Goal: Task Accomplishment & Management: Use online tool/utility

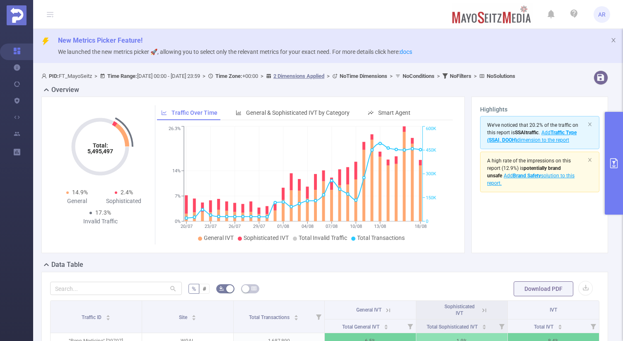
scroll to position [47, 0]
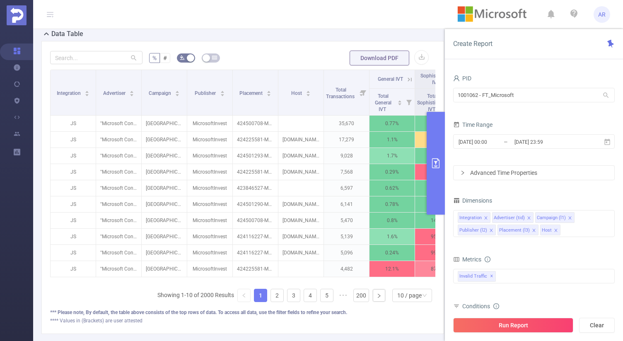
scroll to position [240, 0]
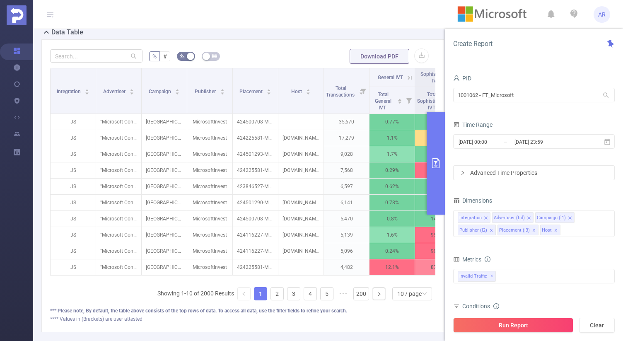
click at [436, 164] on icon "primary" at bounding box center [435, 163] width 7 height 10
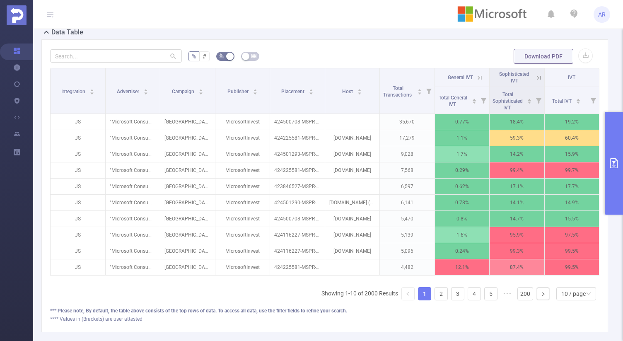
click at [535, 77] on icon at bounding box center [538, 77] width 7 height 7
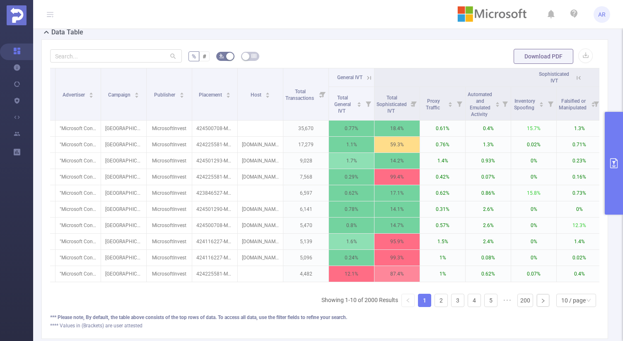
scroll to position [0, 35]
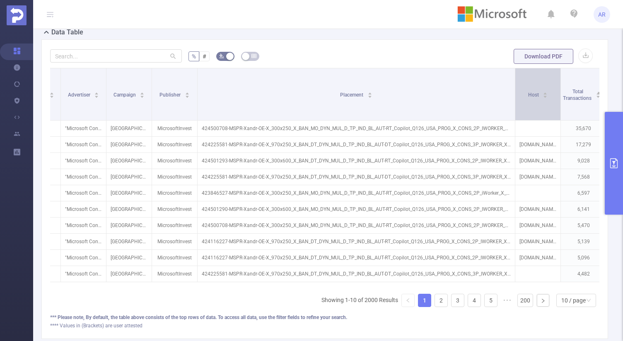
drag, startPoint x: 242, startPoint y: 75, endPoint x: 515, endPoint y: 75, distance: 272.3
click at [515, 75] on span at bounding box center [515, 94] width 4 height 52
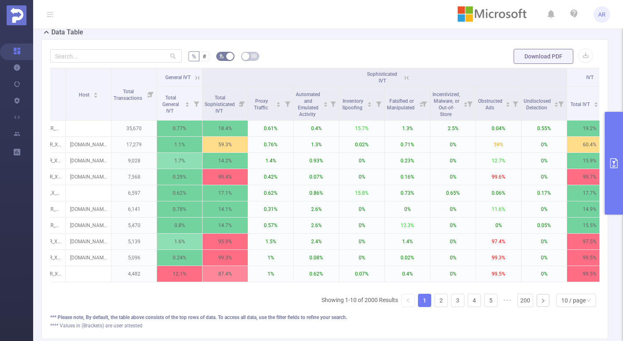
scroll to position [0, 506]
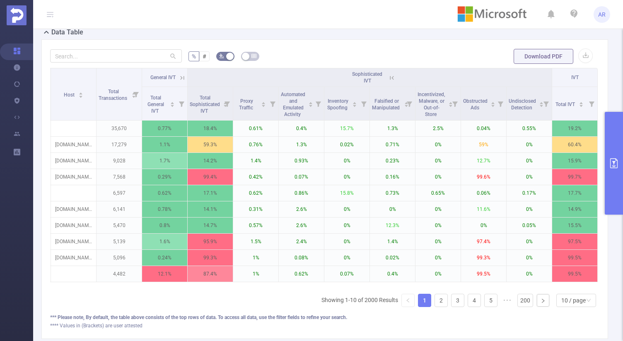
drag, startPoint x: 290, startPoint y: 293, endPoint x: 605, endPoint y: 281, distance: 315.2
click at [601, 284] on div "% # Download PDF Integration Advertiser Campaign Publisher Placement Host Total…" at bounding box center [324, 189] width 567 height 300
click at [616, 185] on button "primary" at bounding box center [614, 163] width 18 height 103
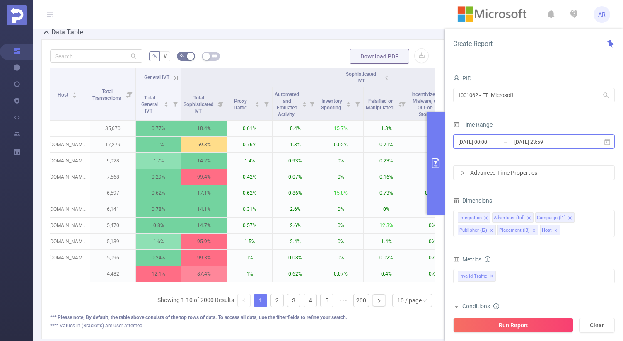
click at [482, 143] on input "2025-08-17 00:00" at bounding box center [491, 141] width 67 height 11
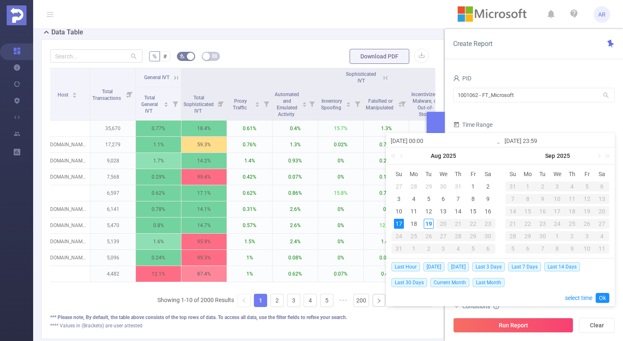
click at [399, 224] on div "17" at bounding box center [399, 224] width 10 height 10
click at [426, 223] on div "19" at bounding box center [429, 224] width 10 height 10
type input "2025-08-19 19:00"
click at [603, 295] on link "Ok" at bounding box center [603, 298] width 14 height 10
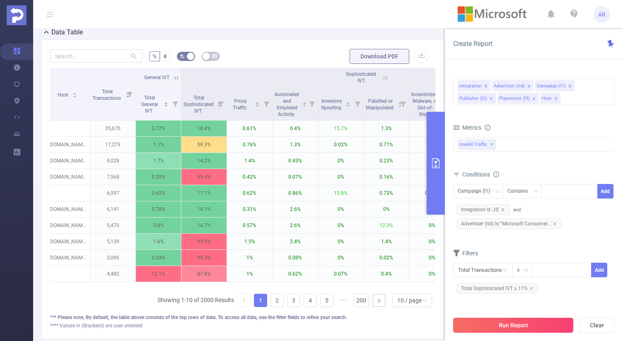
click at [513, 322] on button "Run Report" at bounding box center [513, 325] width 120 height 15
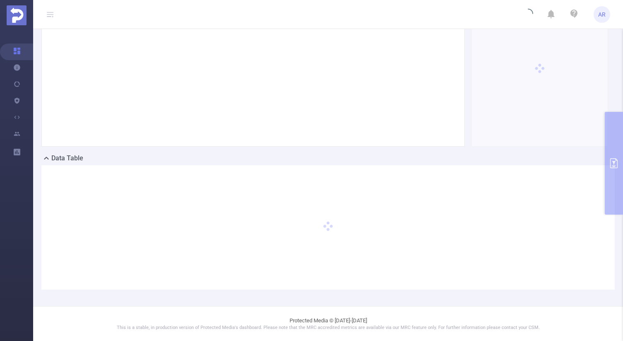
scroll to position [2, 0]
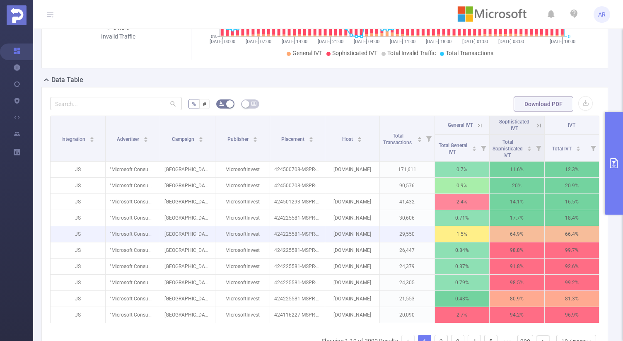
scroll to position [289, 0]
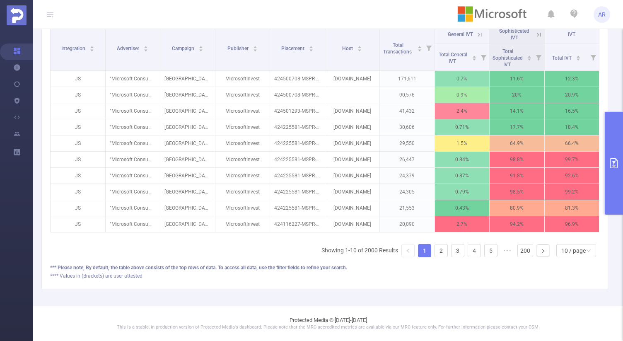
click at [535, 31] on icon at bounding box center [538, 34] width 7 height 7
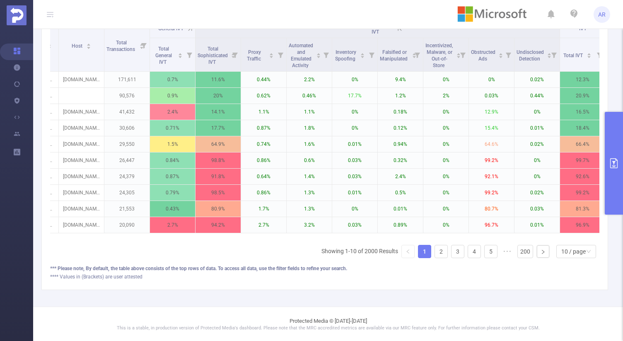
scroll to position [0, 234]
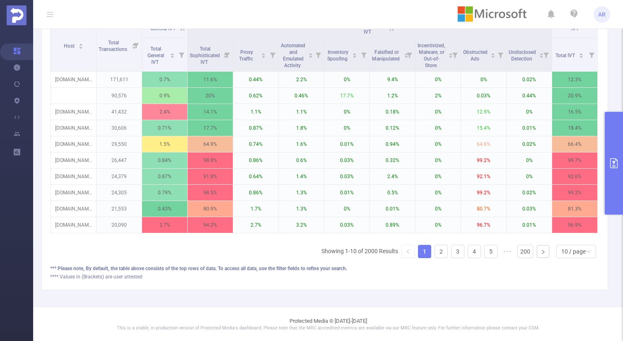
drag, startPoint x: 395, startPoint y: 245, endPoint x: 374, endPoint y: 245, distance: 20.7
click at [374, 245] on div "Integration Advertiser Campaign Publisher Placement Host Total Transactions Gen…" at bounding box center [325, 142] width 550 height 246
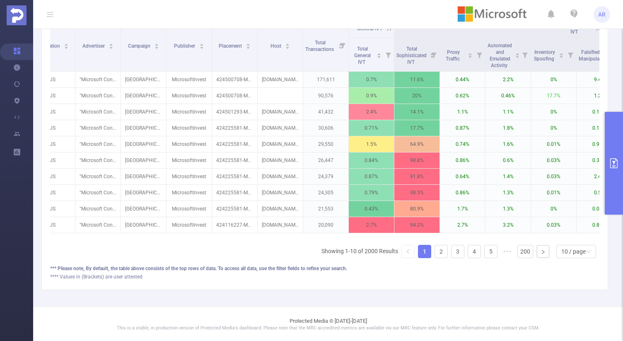
scroll to position [0, 20]
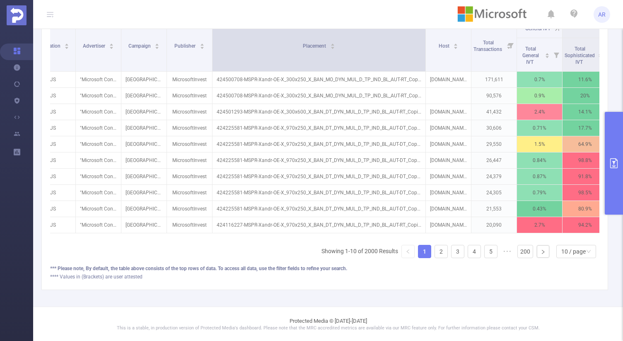
drag, startPoint x: 257, startPoint y: 43, endPoint x: 425, endPoint y: 46, distance: 167.9
click at [425, 46] on span at bounding box center [426, 45] width 4 height 52
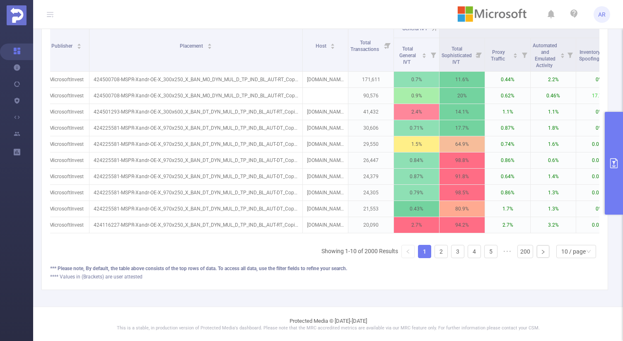
scroll to position [0, 402]
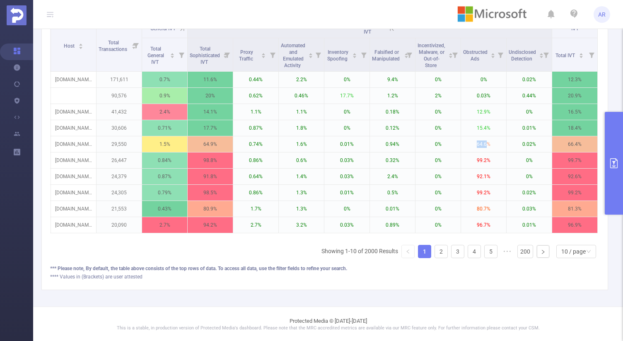
click at [610, 171] on button "primary" at bounding box center [614, 163] width 18 height 103
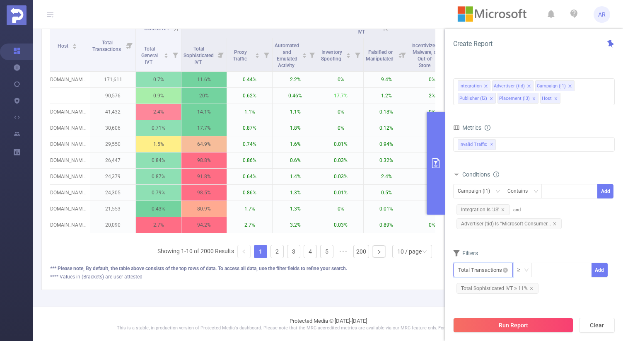
click at [480, 274] on input "text" at bounding box center [483, 270] width 60 height 15
click at [501, 207] on li "Invalid Traffic" at bounding box center [483, 207] width 60 height 13
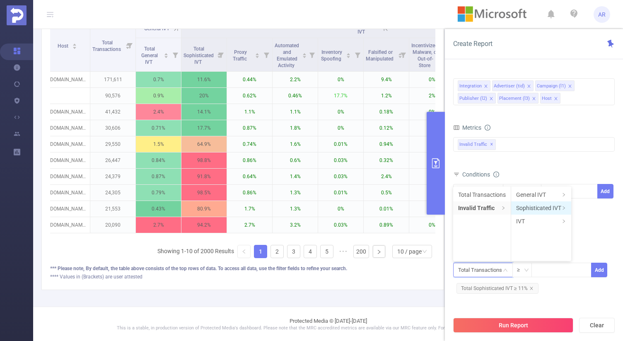
click at [535, 205] on li "Sophisticated IVT" at bounding box center [541, 207] width 60 height 13
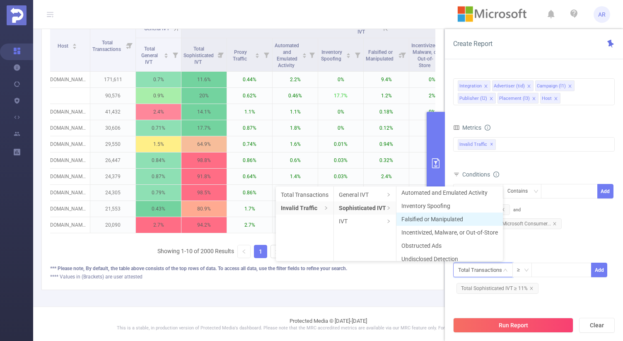
scroll to position [35, 0]
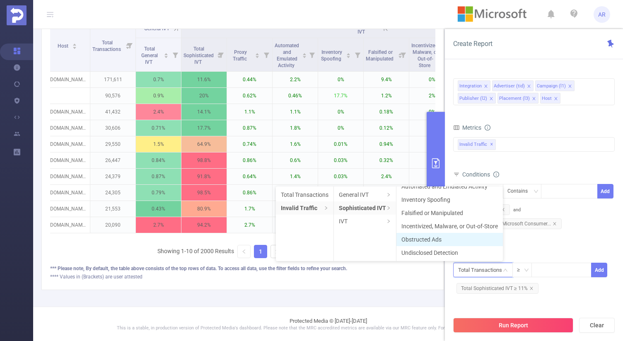
click at [467, 241] on li "Obstructed Ads" at bounding box center [450, 239] width 107 height 13
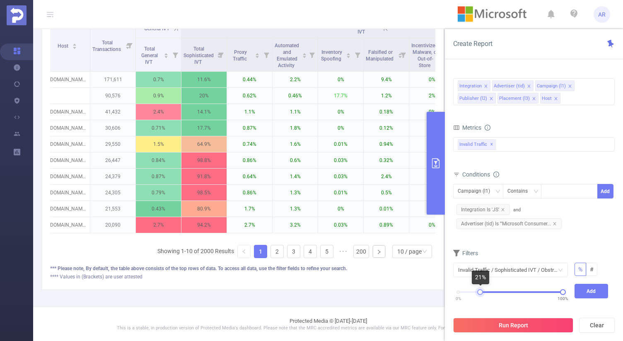
drag, startPoint x: 458, startPoint y: 291, endPoint x: 479, endPoint y: 293, distance: 21.6
click at [479, 293] on div at bounding box center [480, 292] width 6 height 6
click at [585, 297] on button "Add" at bounding box center [592, 291] width 34 height 15
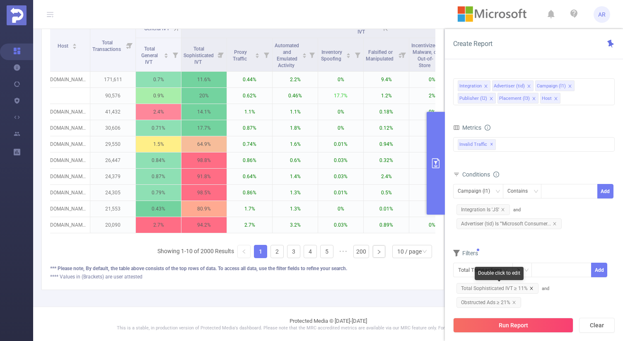
click at [530, 287] on icon "icon: close" at bounding box center [531, 288] width 3 height 3
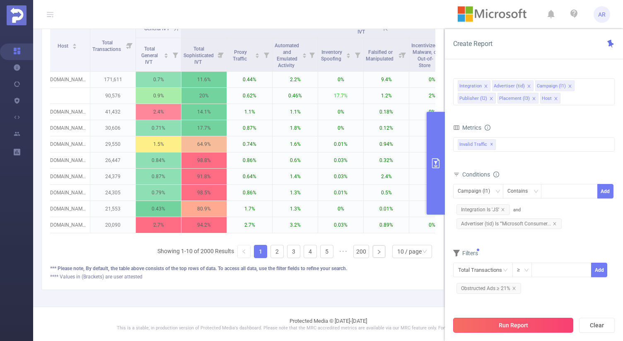
click at [504, 322] on button "Run Report" at bounding box center [513, 325] width 120 height 15
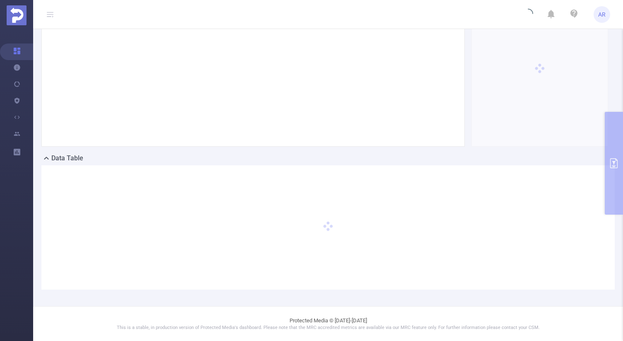
scroll to position [2, 0]
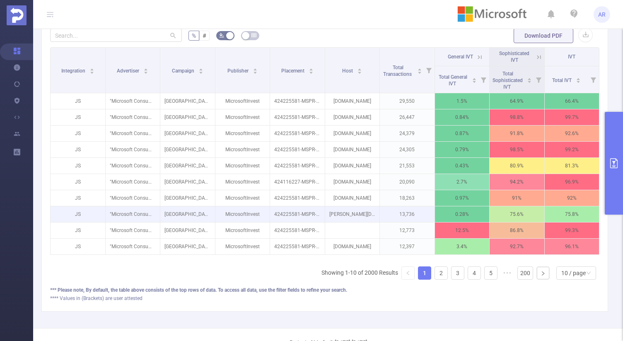
scroll to position [289, 0]
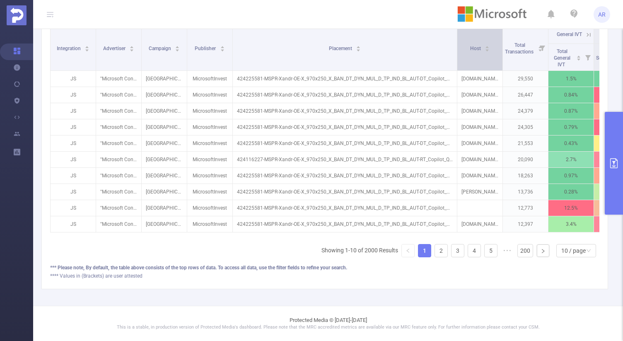
drag, startPoint x: 321, startPoint y: 34, endPoint x: 465, endPoint y: 35, distance: 144.2
click at [465, 35] on tr "Integration Advertiser Campaign Publisher Placement Host Total Transactions Gen…" at bounding box center [368, 34] width 635 height 19
click at [436, 249] on link "2" at bounding box center [441, 251] width 12 height 12
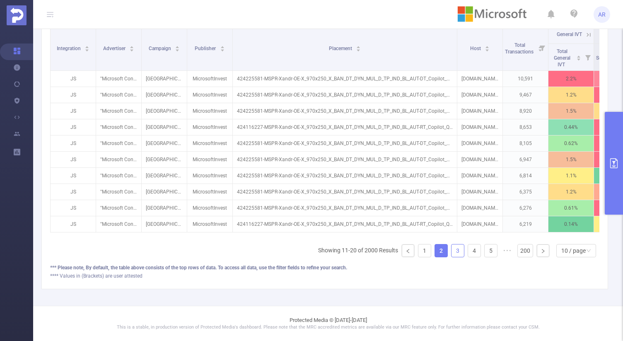
click at [452, 253] on link "3" at bounding box center [458, 251] width 12 height 12
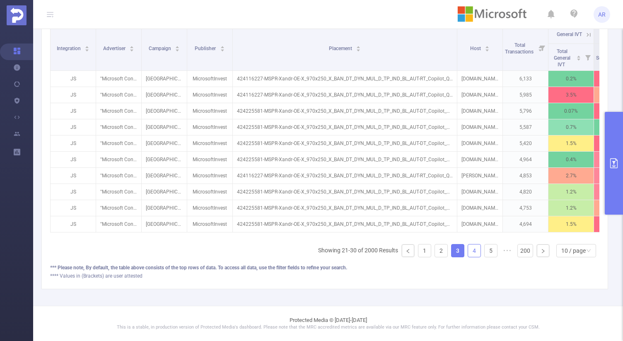
click at [468, 250] on link "4" at bounding box center [474, 251] width 12 height 12
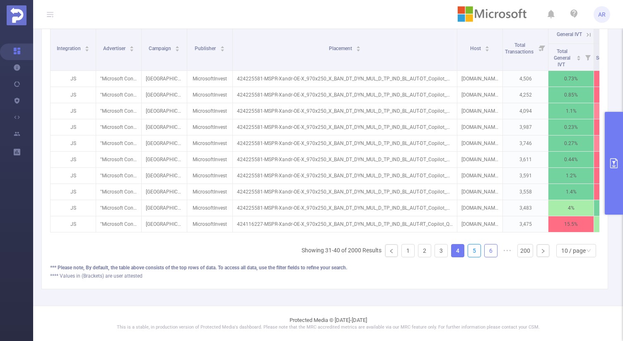
click at [470, 250] on link "5" at bounding box center [474, 251] width 12 height 12
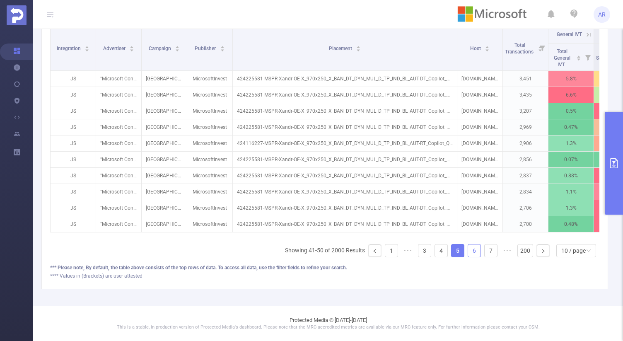
click at [468, 250] on link "6" at bounding box center [474, 251] width 12 height 12
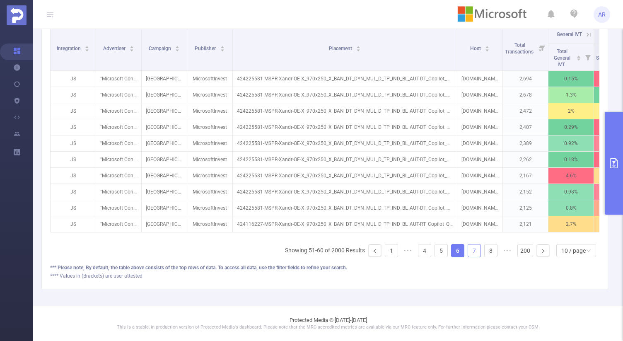
click at [468, 252] on link "7" at bounding box center [474, 251] width 12 height 12
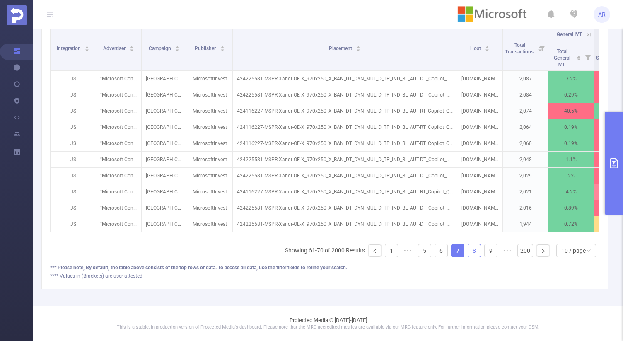
click at [470, 251] on link "8" at bounding box center [474, 251] width 12 height 12
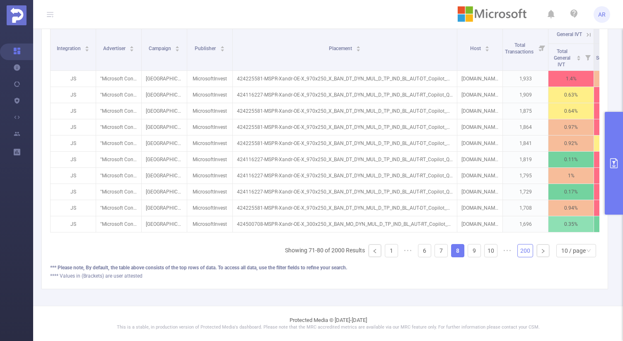
click at [525, 251] on link "200" at bounding box center [525, 251] width 15 height 12
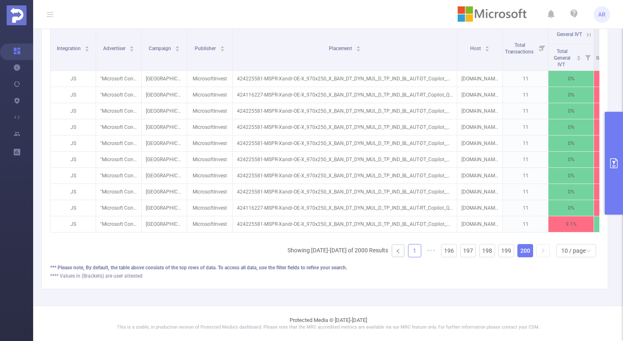
click at [410, 251] on link "1" at bounding box center [415, 251] width 12 height 12
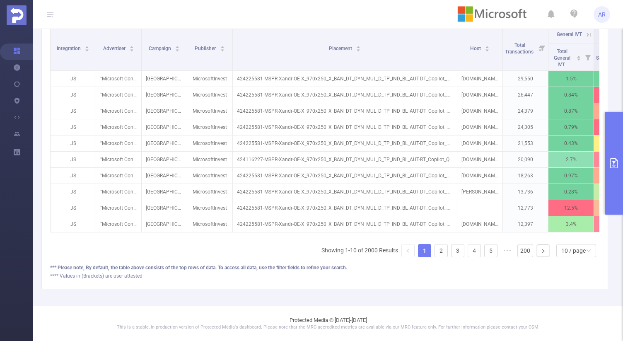
click at [608, 158] on button "primary" at bounding box center [614, 163] width 18 height 103
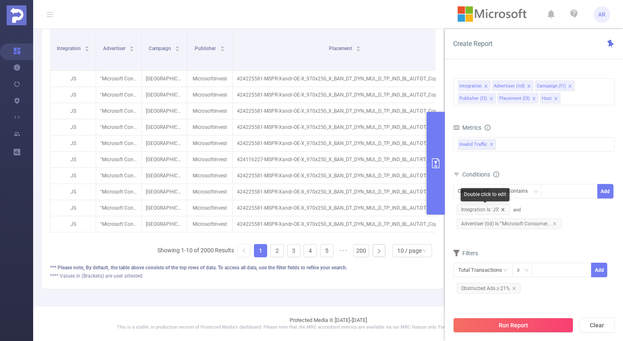
click at [503, 211] on icon "icon: close" at bounding box center [503, 210] width 4 height 4
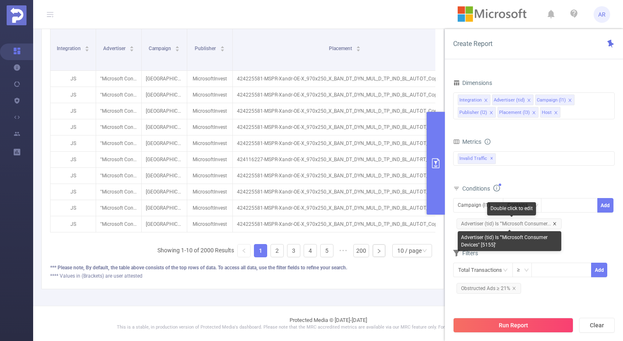
click at [554, 223] on icon "icon: close" at bounding box center [555, 224] width 4 height 4
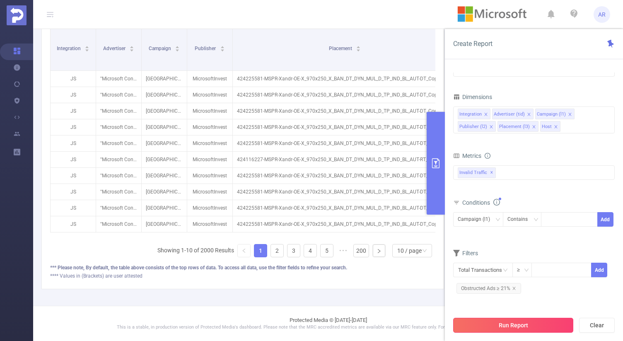
click at [492, 326] on button "Run Report" at bounding box center [513, 325] width 120 height 15
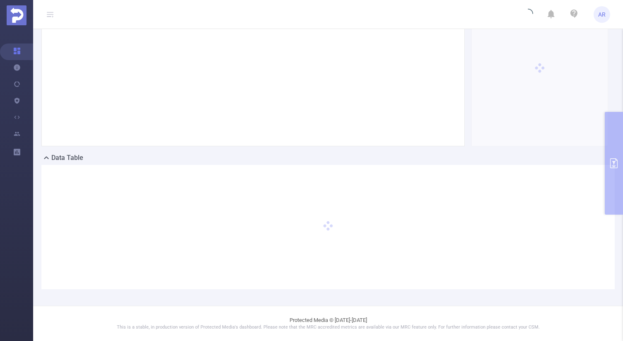
scroll to position [114, 0]
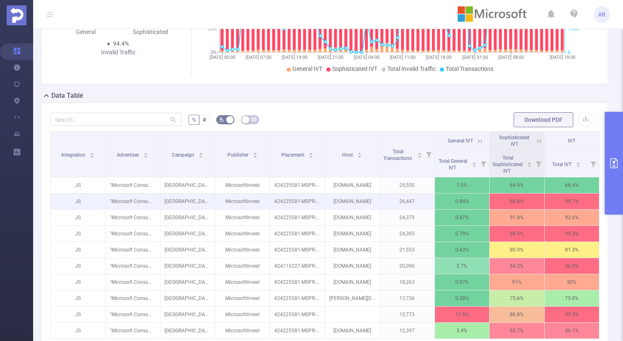
scroll to position [215, 0]
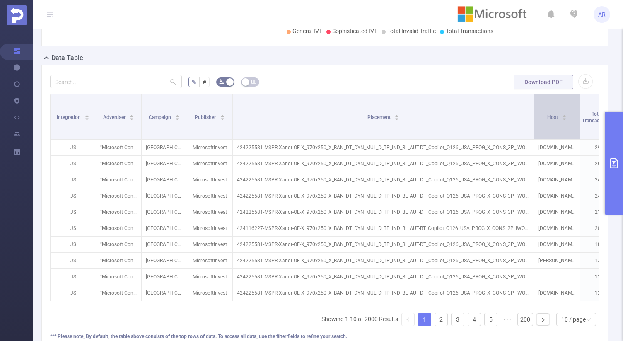
drag, startPoint x: 321, startPoint y: 100, endPoint x: 542, endPoint y: 98, distance: 221.3
click at [542, 98] on tr "Integration Advertiser Campaign Publisher Placement Host Total Transactions Gen…" at bounding box center [407, 103] width 712 height 19
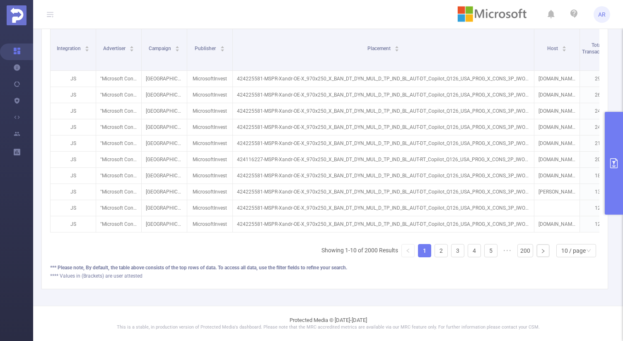
scroll to position [289, 0]
click at [437, 250] on link "2" at bounding box center [441, 251] width 12 height 12
click at [438, 250] on link "2" at bounding box center [441, 251] width 12 height 12
click at [452, 251] on link "3" at bounding box center [458, 251] width 12 height 12
click at [468, 249] on link "4" at bounding box center [474, 251] width 12 height 12
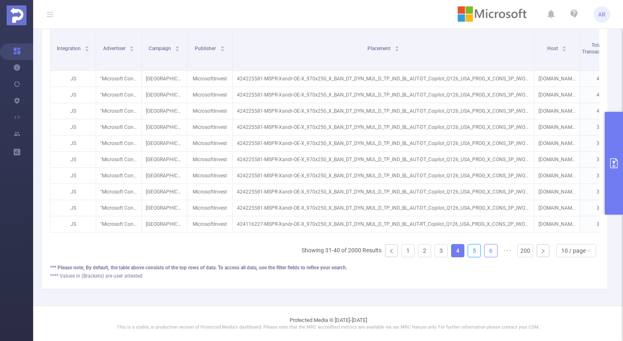
click at [471, 249] on link "5" at bounding box center [474, 251] width 12 height 12
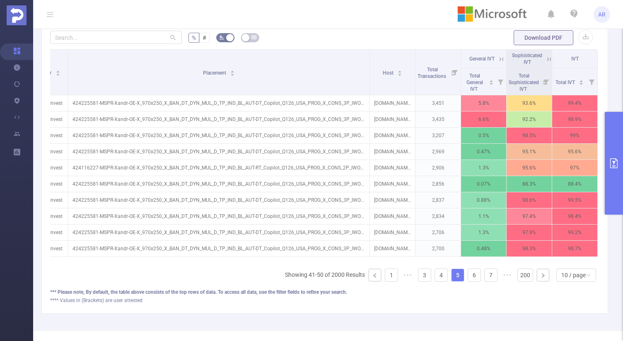
scroll to position [0, 171]
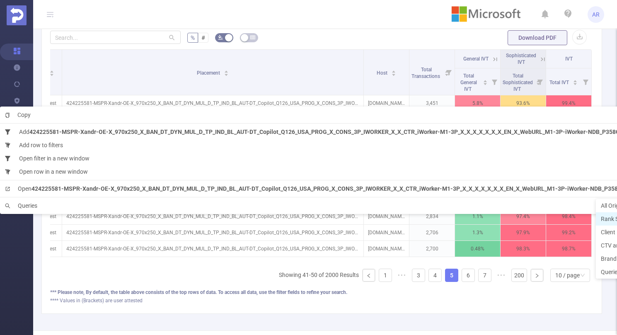
click at [608, 219] on span "Rank Summary" at bounding box center [620, 218] width 39 height 7
